Goal: Use online tool/utility: Use online tool/utility

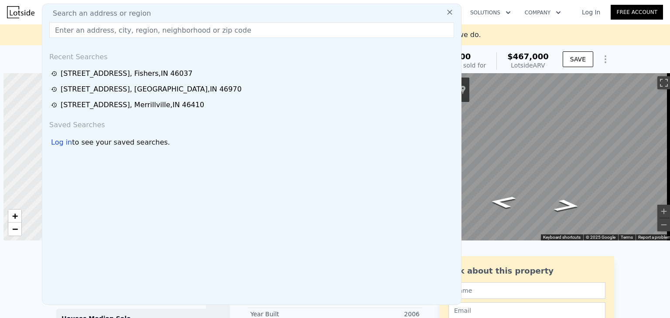
scroll to position [0, 3]
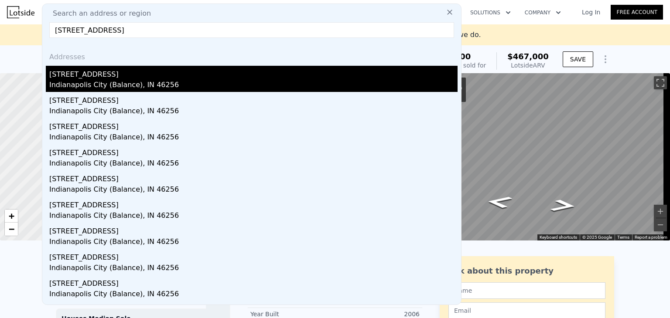
type input "[STREET_ADDRESS]"
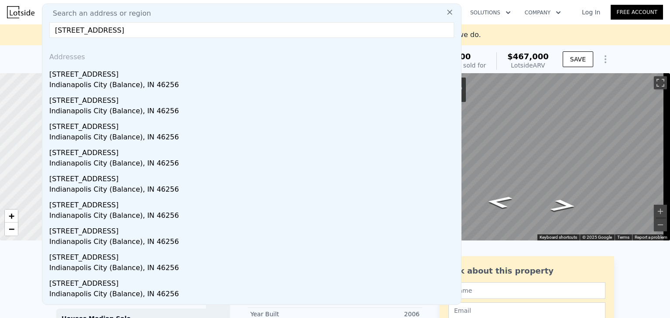
click at [98, 78] on div "[STREET_ADDRESS]" at bounding box center [253, 73] width 408 height 14
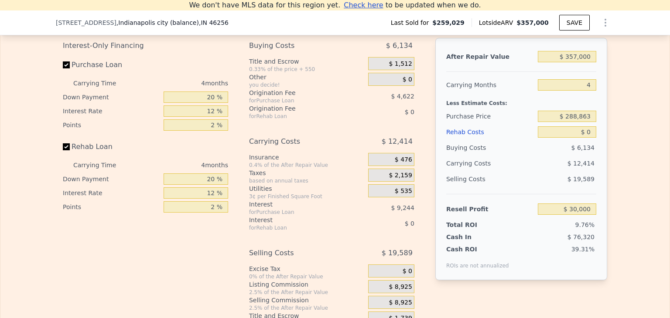
scroll to position [1286, 0]
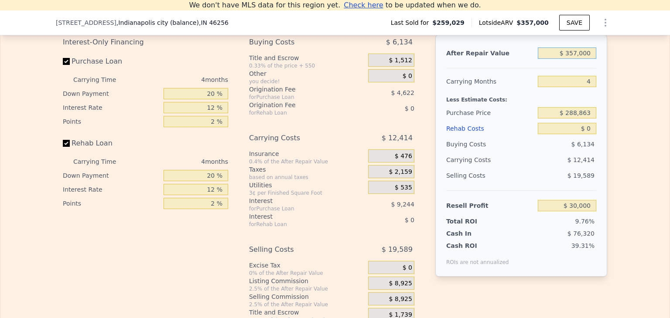
click at [578, 59] on input "$ 357,000" at bounding box center [566, 53] width 58 height 11
type input "$ 2"
type input "-$ 307,483"
type input "$ 26,000"
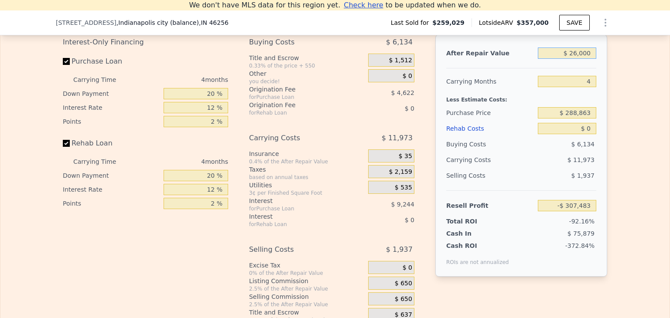
type input "-$ 282,907"
type input "$ 260,000"
type input "-$ 61,698"
type input "$ 260,000"
click at [584, 119] on input "$ 288,863" at bounding box center [566, 112] width 58 height 11
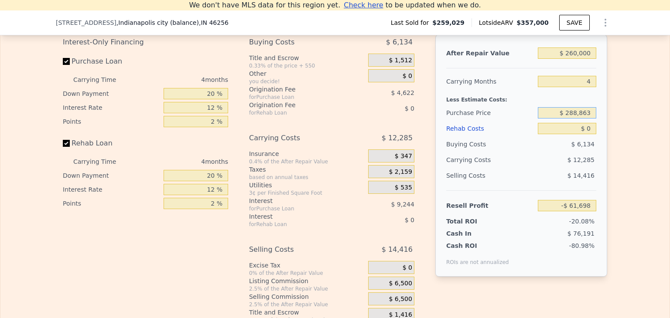
click at [584, 119] on input "$ 288,863" at bounding box center [566, 112] width 58 height 11
type input "$ 160,000"
click at [547, 184] on div "$ 14,416" at bounding box center [566, 176] width 59 height 16
type input "$ 73,780"
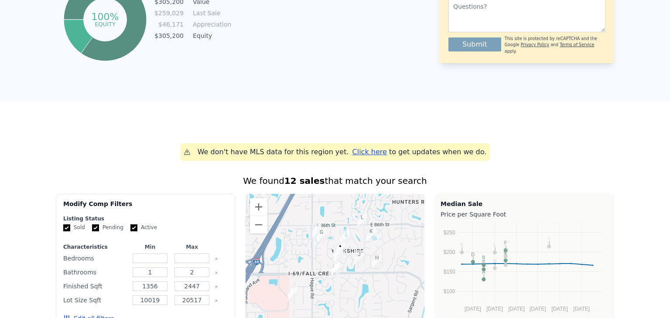
scroll to position [0, 0]
